Goal: Task Accomplishment & Management: Use online tool/utility

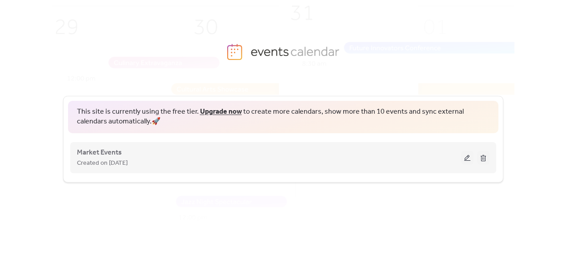
click at [464, 160] on button at bounding box center [467, 157] width 12 height 13
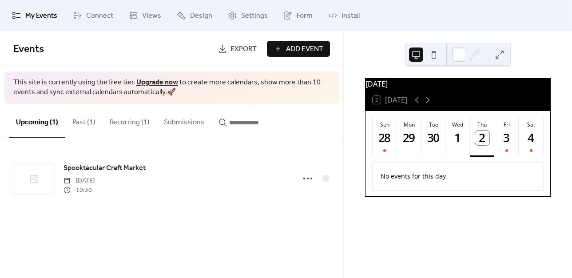
click at [234, 231] on div "Events Export Add Event This site is currently using the free tier. Upgrade now…" at bounding box center [171, 154] width 343 height 247
